Goal: Communication & Community: Answer question/provide support

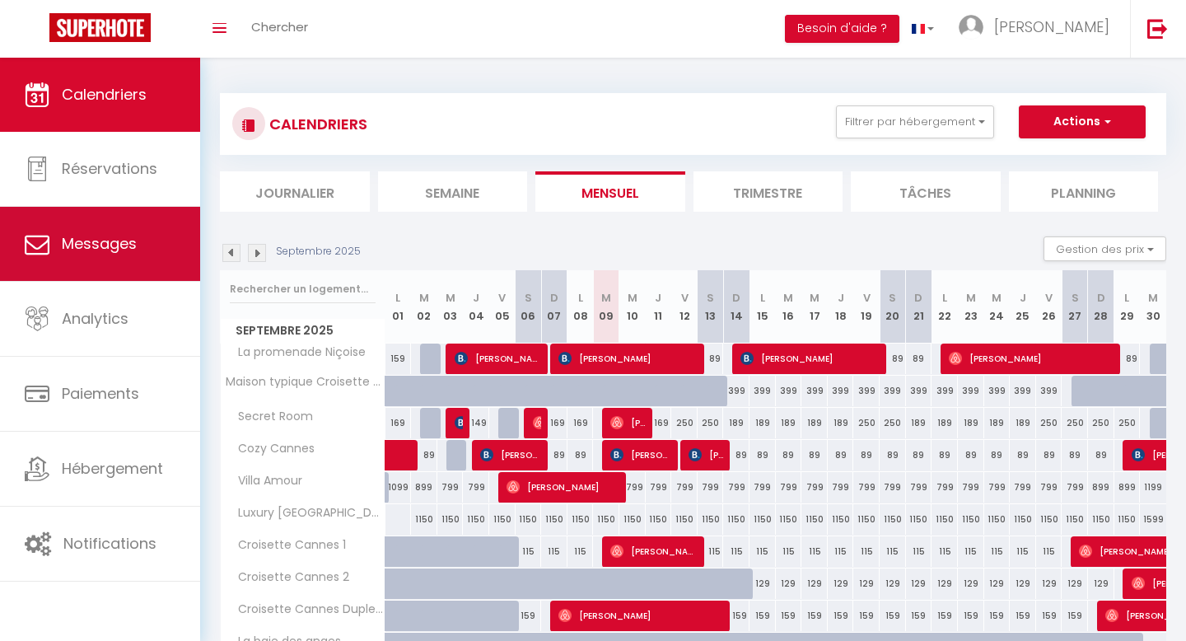
click at [120, 247] on span "Messages" at bounding box center [99, 243] width 75 height 21
select select "message"
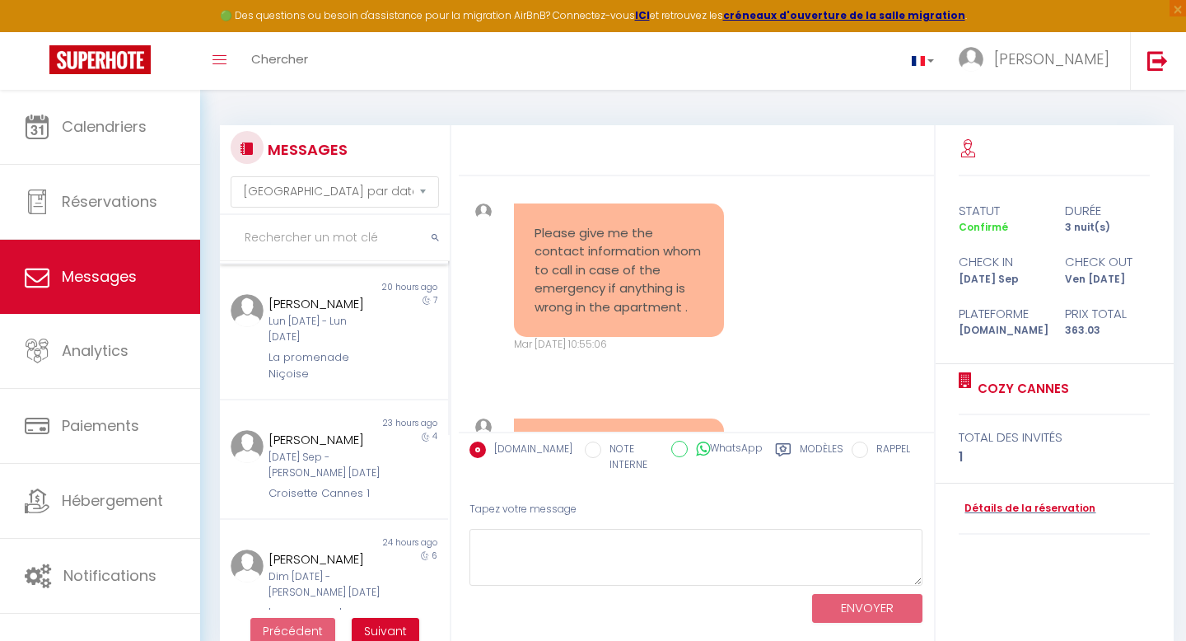
scroll to position [286, 0]
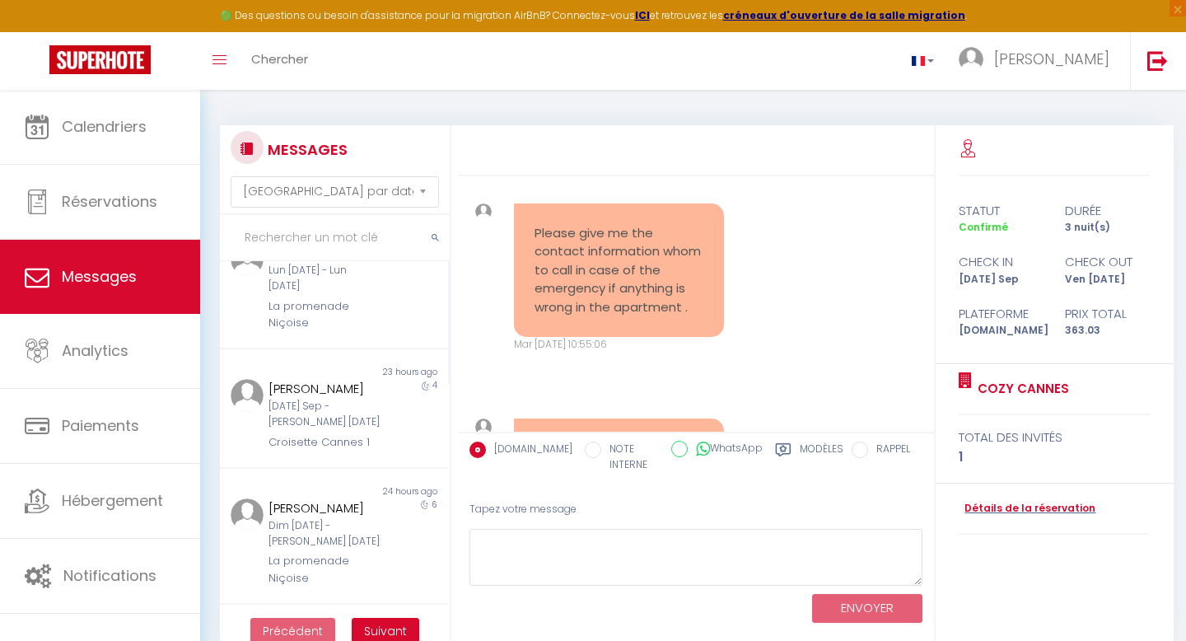
click at [338, 430] on div "[PERSON_NAME] [DATE] Sep - [PERSON_NAME] [DATE] Croisette Cannes 1" at bounding box center [324, 415] width 133 height 72
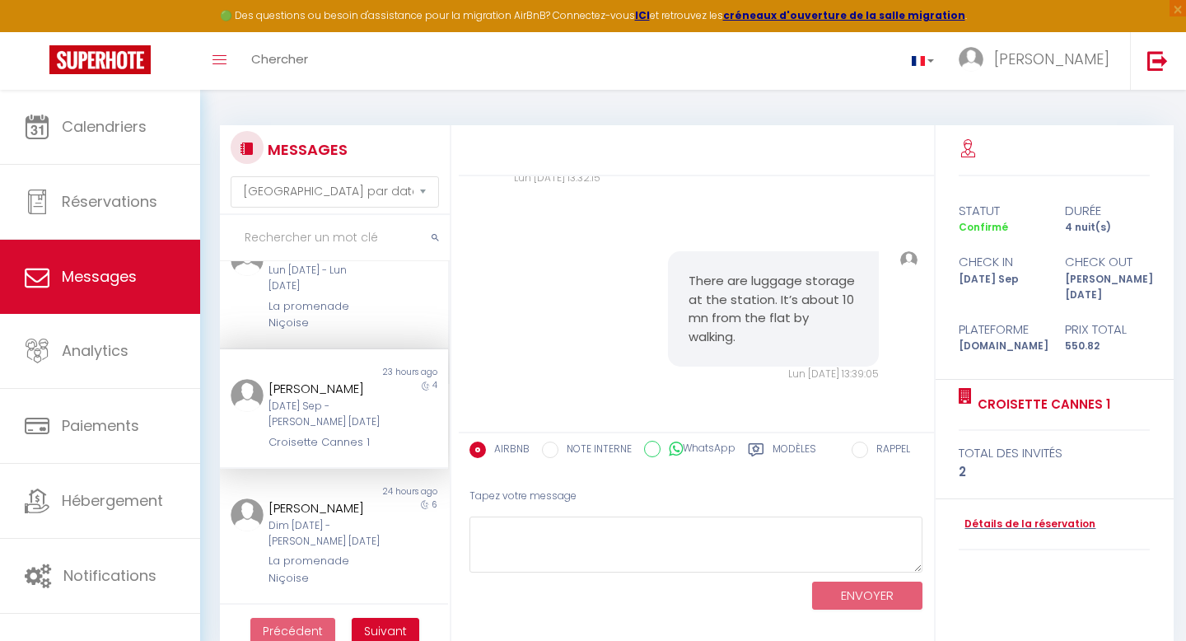
scroll to position [2949, 0]
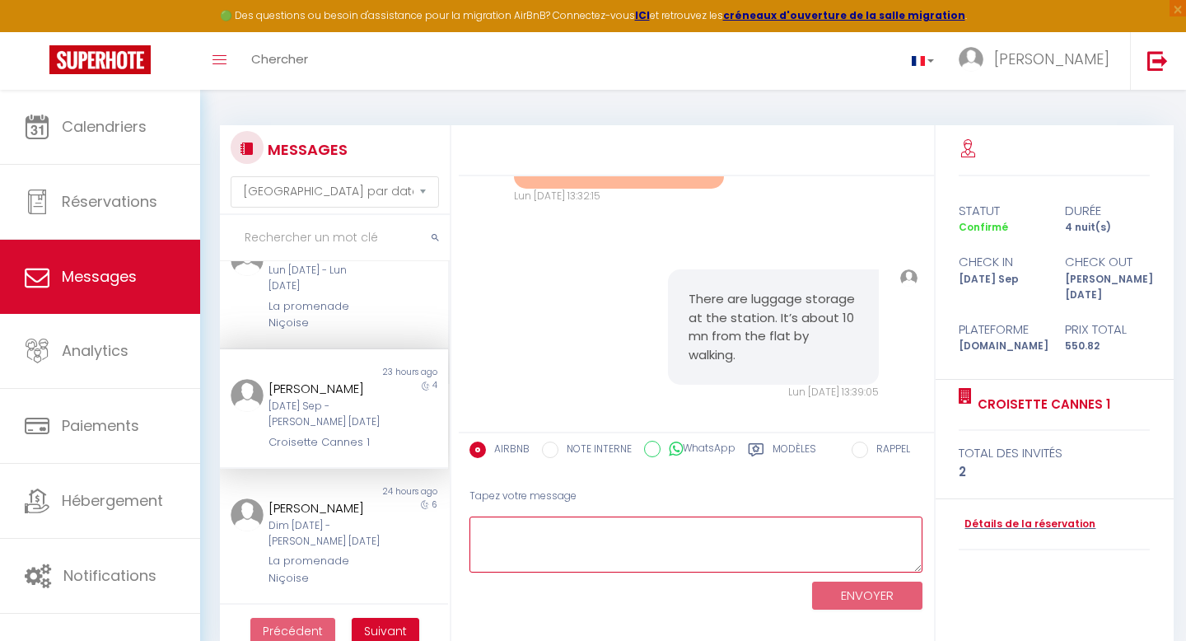
click at [547, 525] on textarea at bounding box center [696, 544] width 454 height 57
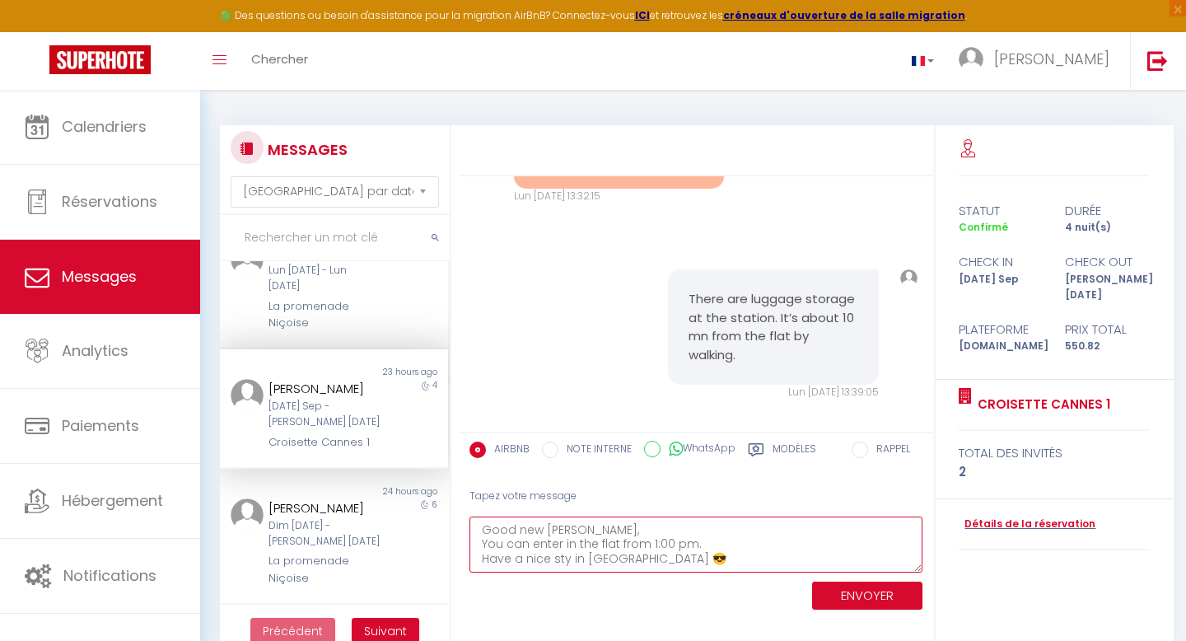
type textarea "Good new [PERSON_NAME], You can enter in the flat from 1:00 pm. Have a nice sty…"
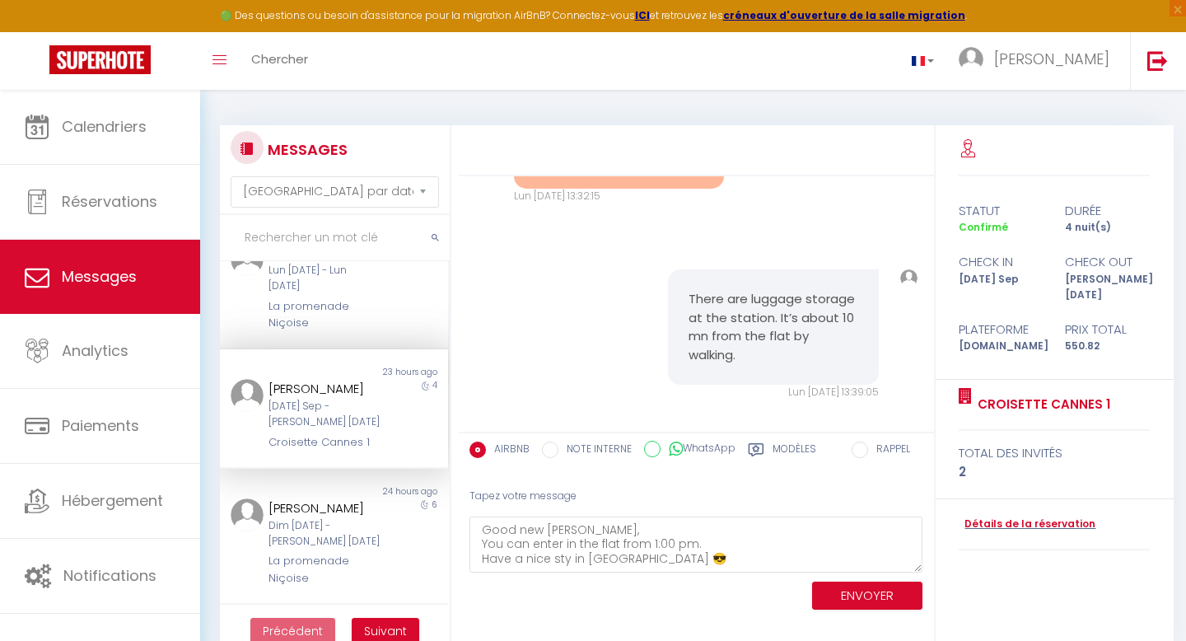
click at [750, 630] on div "An error occurred while trying to deliver the mail to the following recipients:…" at bounding box center [697, 388] width 477 height 527
click at [850, 592] on button "ENVOYER" at bounding box center [867, 595] width 110 height 29
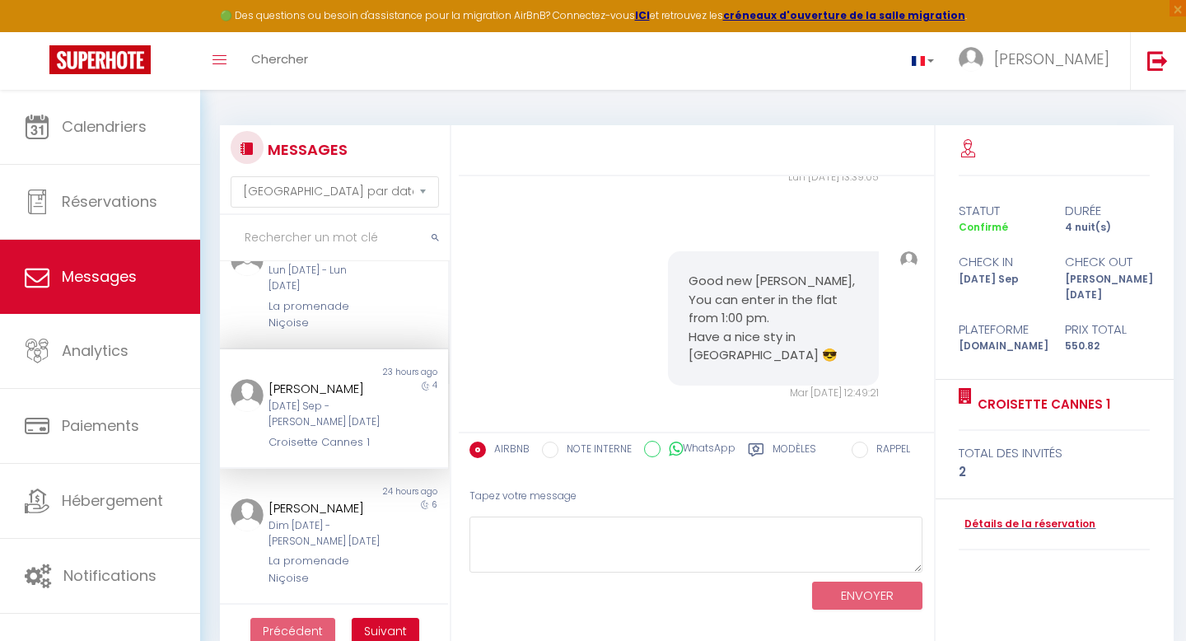
scroll to position [284, 0]
click at [330, 301] on div "La promenade Niçoise" at bounding box center [323, 317] width 111 height 34
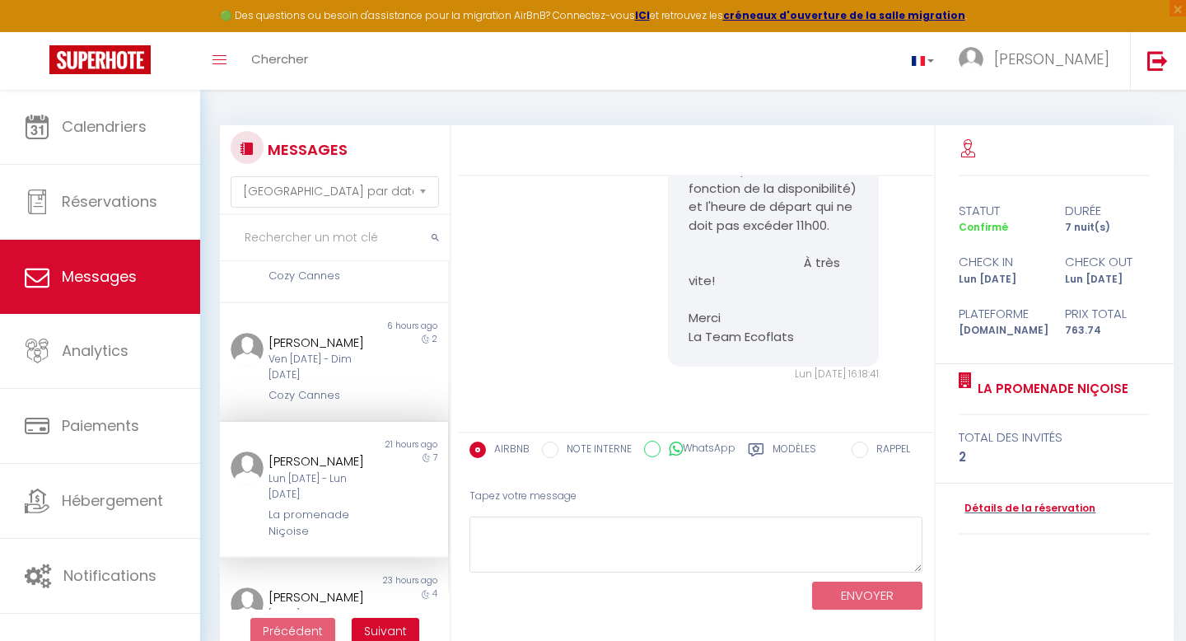
scroll to position [77, 0]
click at [323, 335] on div "[PERSON_NAME]" at bounding box center [323, 343] width 111 height 20
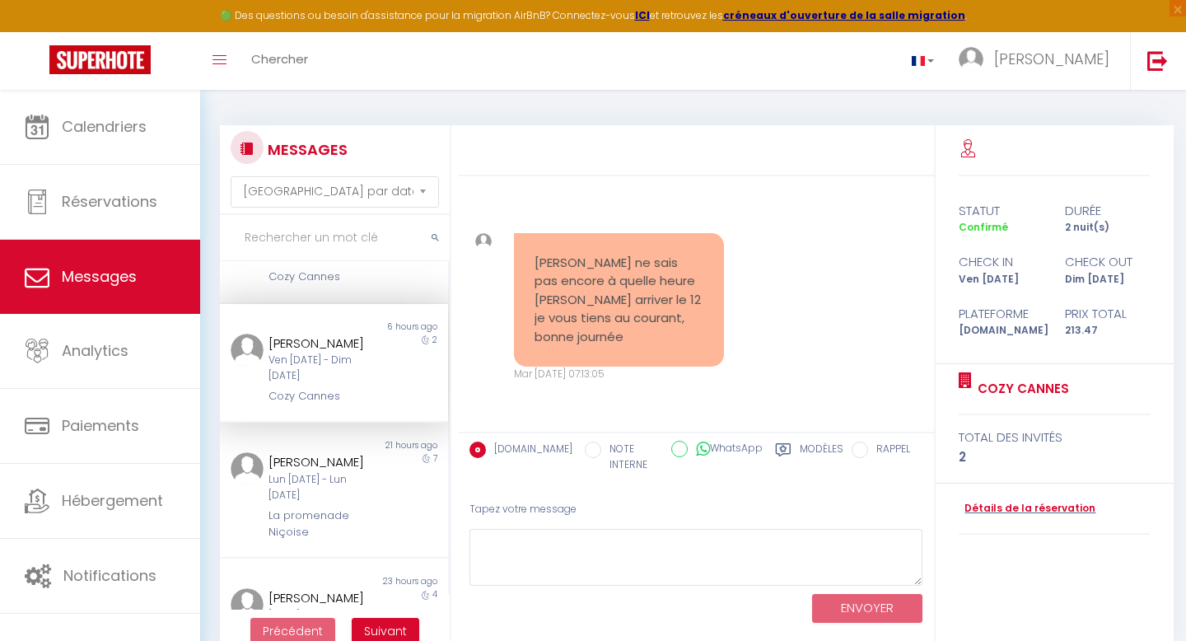
scroll to position [580, 0]
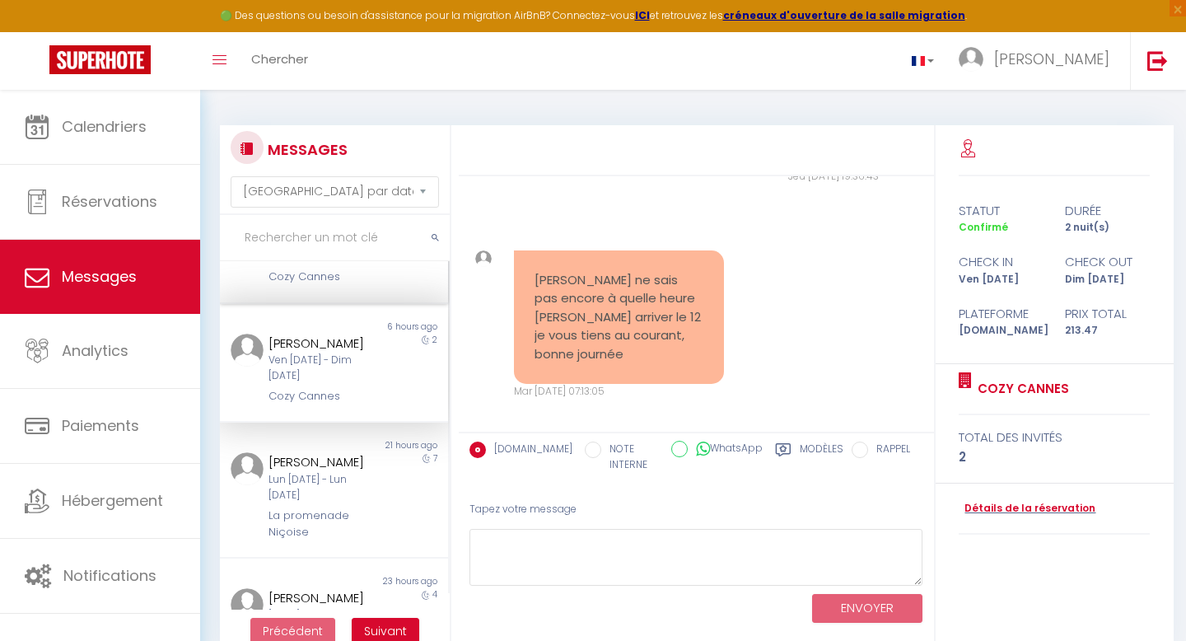
click at [408, 277] on div "3" at bounding box center [419, 250] width 57 height 72
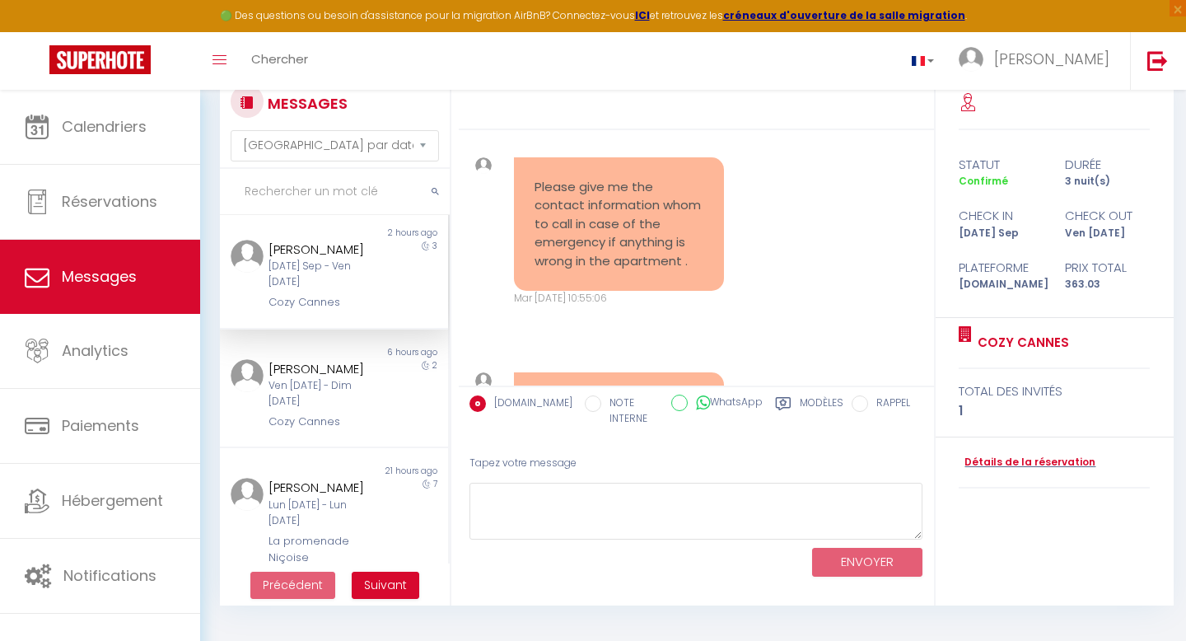
scroll to position [45, 0]
click at [577, 515] on textarea at bounding box center [696, 511] width 454 height 57
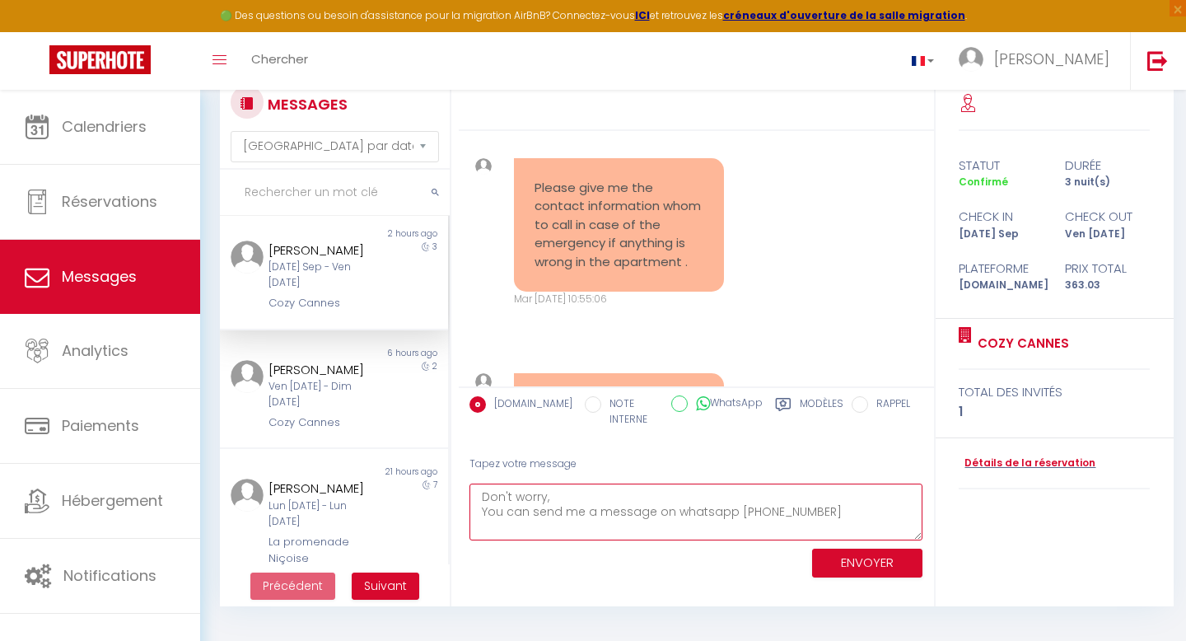
click at [797, 508] on textarea "Don't worry, You can send me a message on whatsapp [PHONE_NUMBER]" at bounding box center [696, 511] width 454 height 57
click at [817, 506] on textarea "Don't worry, You can send me a message on whatsapp [PHONE_NUMBER]" at bounding box center [696, 511] width 454 height 57
click at [863, 507] on textarea "Don't worry, You can send me a message on whatsapp [PHONE_NUMBER]" at bounding box center [696, 511] width 454 height 57
type textarea "Don't worry, You can send me a message on whatsapp [PHONE_NUMBER]"
click at [844, 562] on button "ENVOYER" at bounding box center [867, 562] width 110 height 29
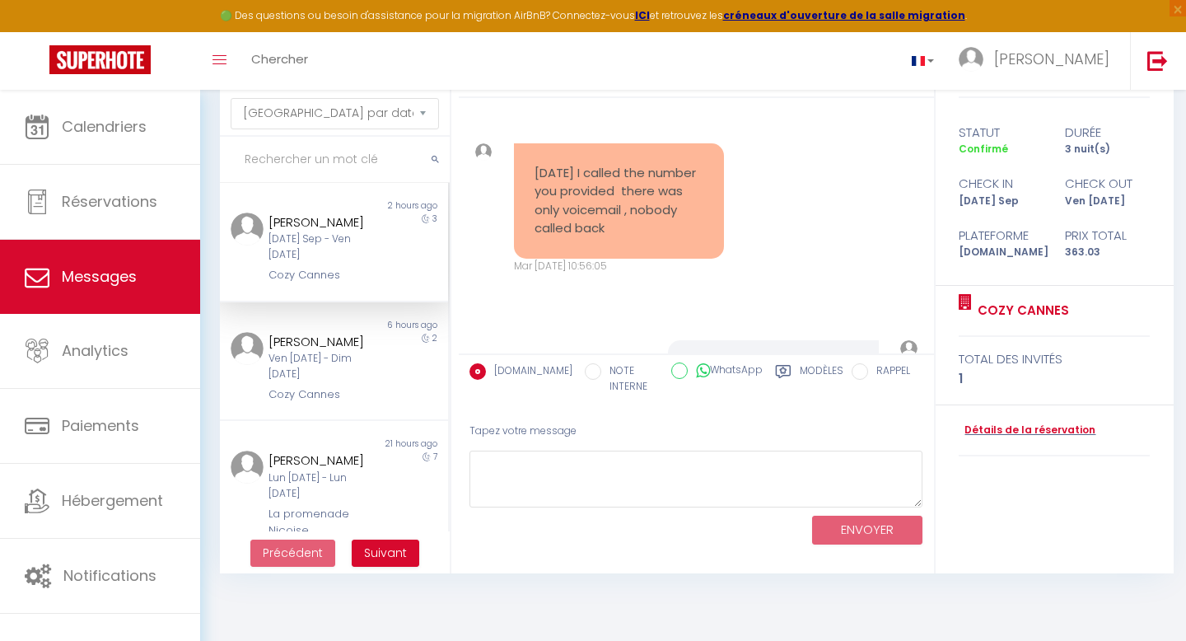
scroll to position [84, 0]
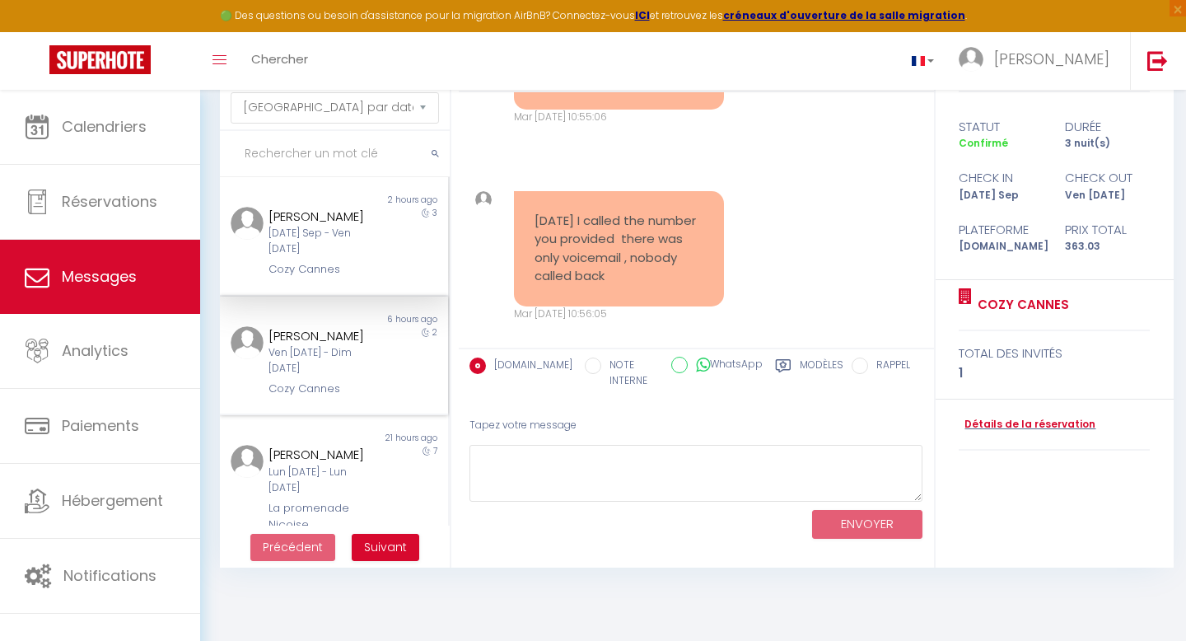
click at [348, 328] on div "[PERSON_NAME]" at bounding box center [323, 336] width 111 height 20
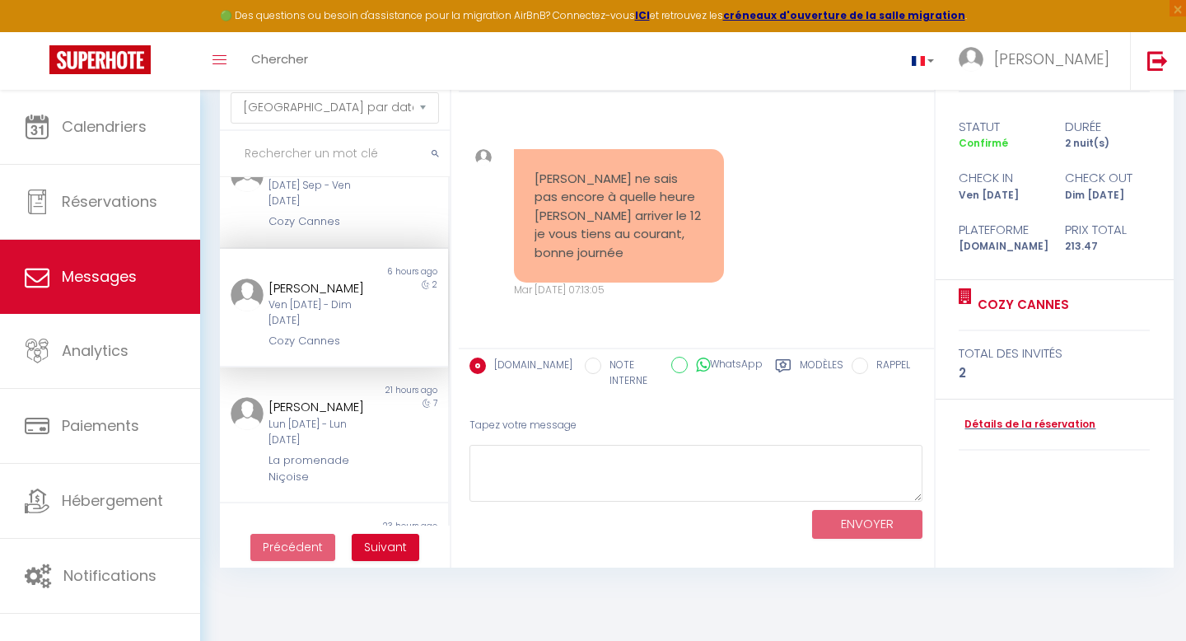
scroll to position [60, 0]
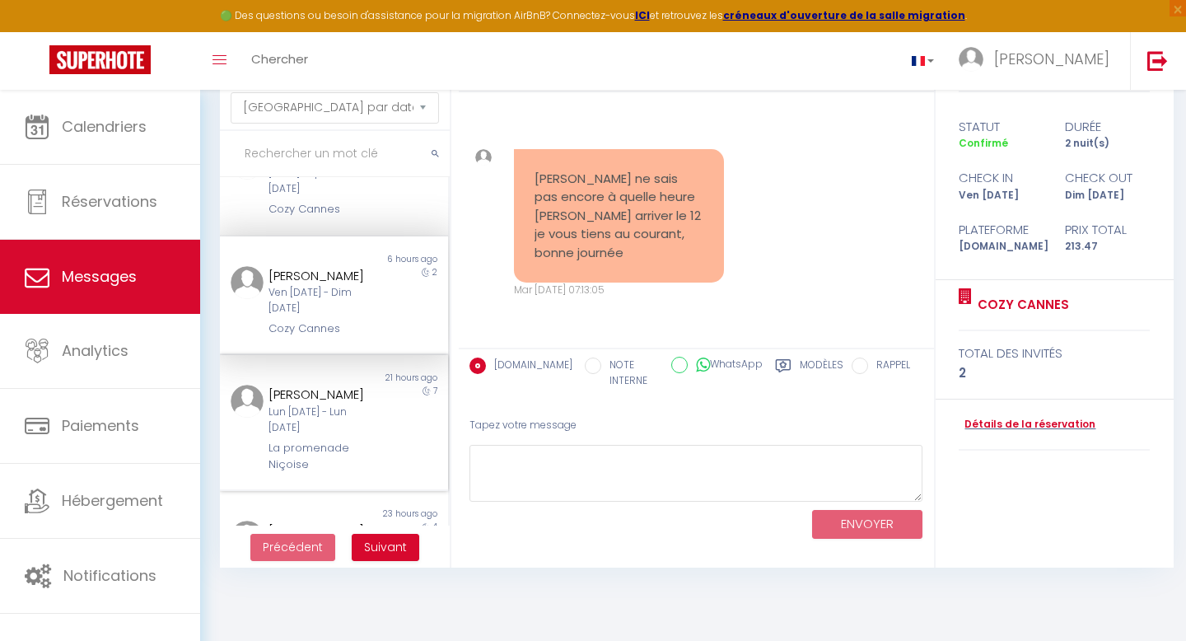
click at [326, 406] on div "Lun [DATE] - Lun [DATE]" at bounding box center [323, 419] width 111 height 31
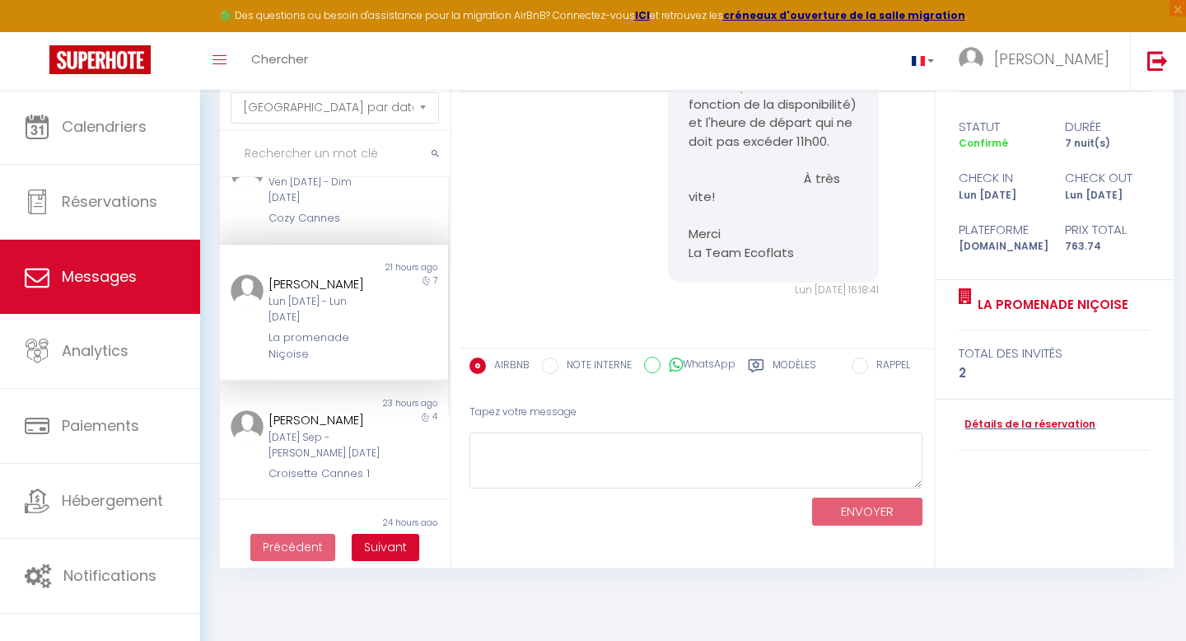
scroll to position [203, 0]
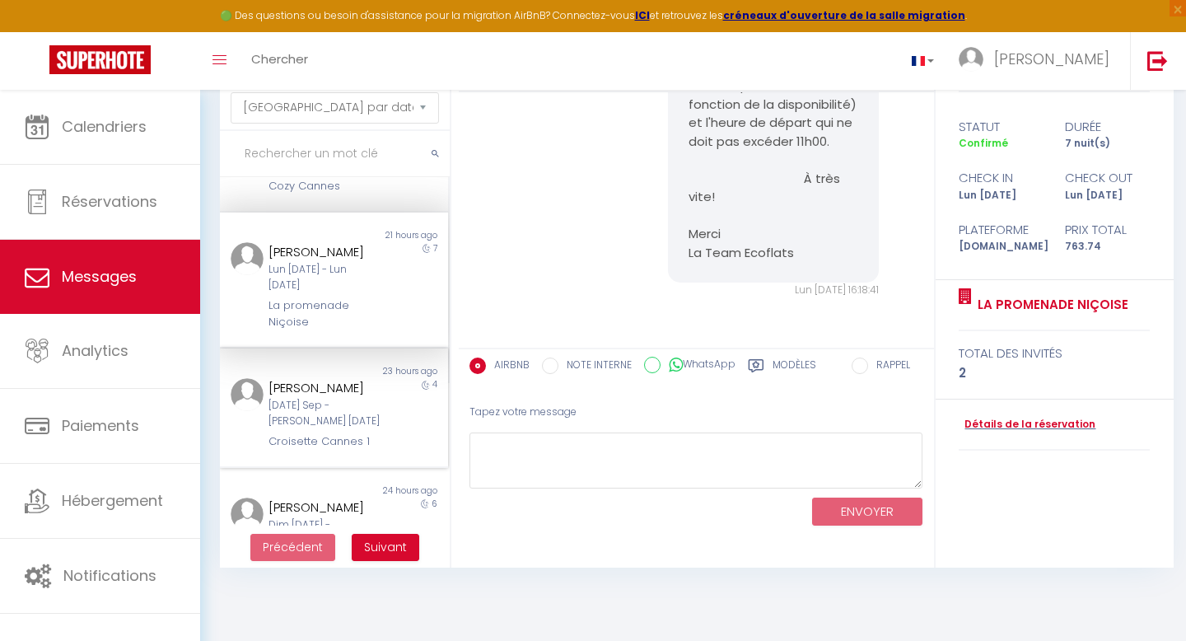
click at [323, 380] on div "[PERSON_NAME]" at bounding box center [323, 388] width 111 height 20
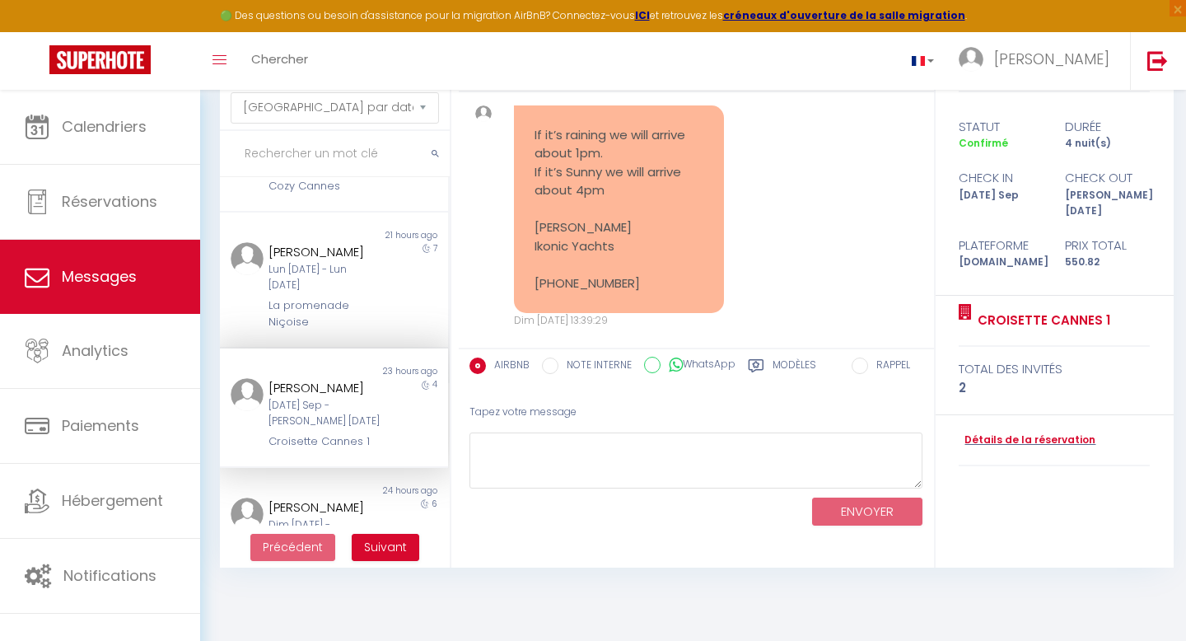
scroll to position [3163, 0]
